Goal: Information Seeking & Learning: Understand process/instructions

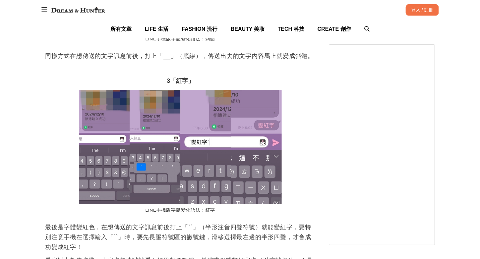
scroll to position [0, 270]
drag, startPoint x: 195, startPoint y: 227, endPoint x: 189, endPoint y: 224, distance: 7.0
click at [187, 228] on p "最後是字體變紅色，在想傳送的文字訊息前後打上「``」（半形注音四聲符號）就能變紅字，要特別注意手機在選擇輸入「``」時，要先長壓符號區的撇號鍵，滑移選擇最左邊…" at bounding box center [180, 237] width 270 height 30
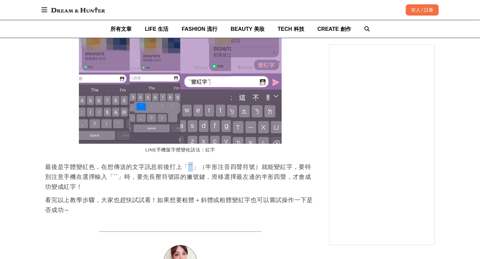
scroll to position [1226, 0]
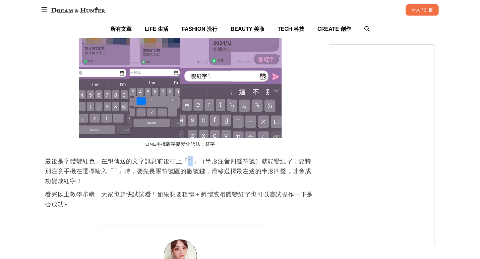
click at [192, 159] on p "最後是字體變紅色，在想傳送的文字訊息前後打上「``」（半形注音四聲符號）就能變紅字，要特別注意手機在選擇輸入「``」時，要先長壓符號區的撇號鍵，滑移選擇最左邊…" at bounding box center [180, 171] width 270 height 30
click at [189, 160] on p "最後是字體變紅色，在想傳送的文字訊息前後打上「``」（半形注音四聲符號）就能變紅字，要特別注意手機在選擇輸入「``」時，要先長壓符號區的撇號鍵，滑移選擇最左邊…" at bounding box center [180, 171] width 270 height 30
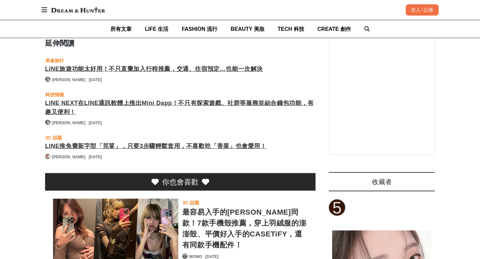
scroll to position [0, 17]
